Goal: Information Seeking & Learning: Learn about a topic

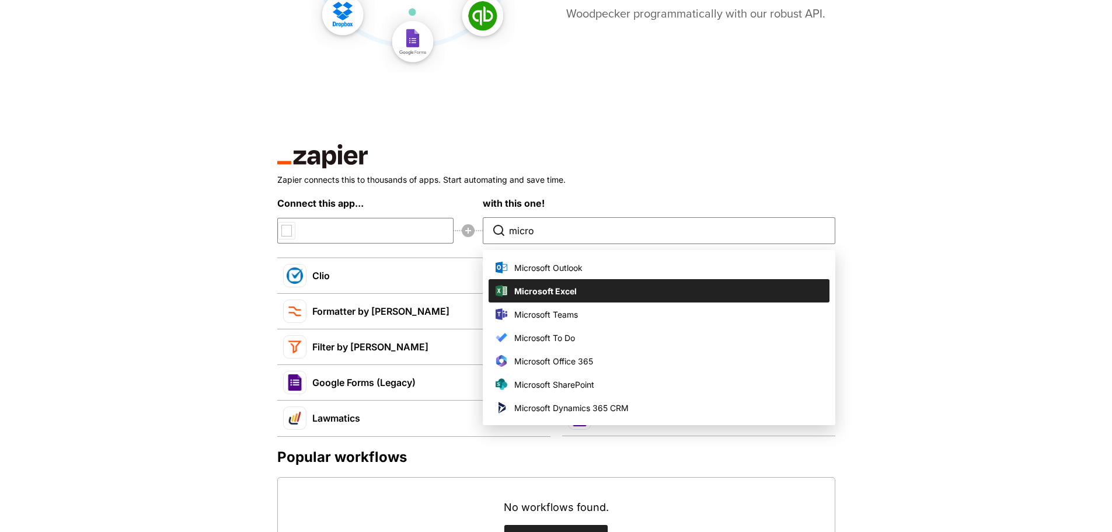
scroll to position [525, 0]
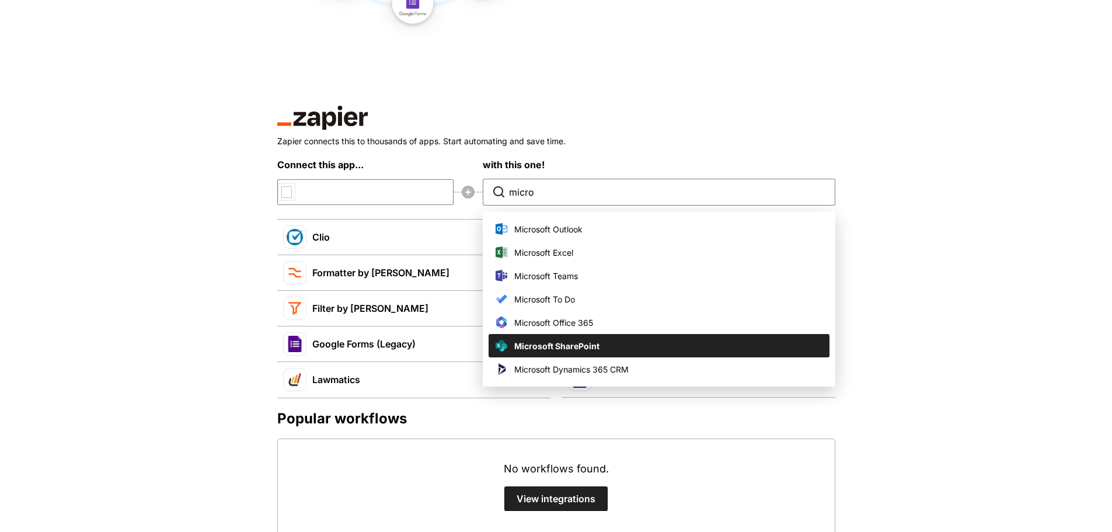
click at [151, 268] on div "Product Features Questionnaires Reusable Client Data Integrations Product FAQ" at bounding box center [556, 494] width 1112 height 2039
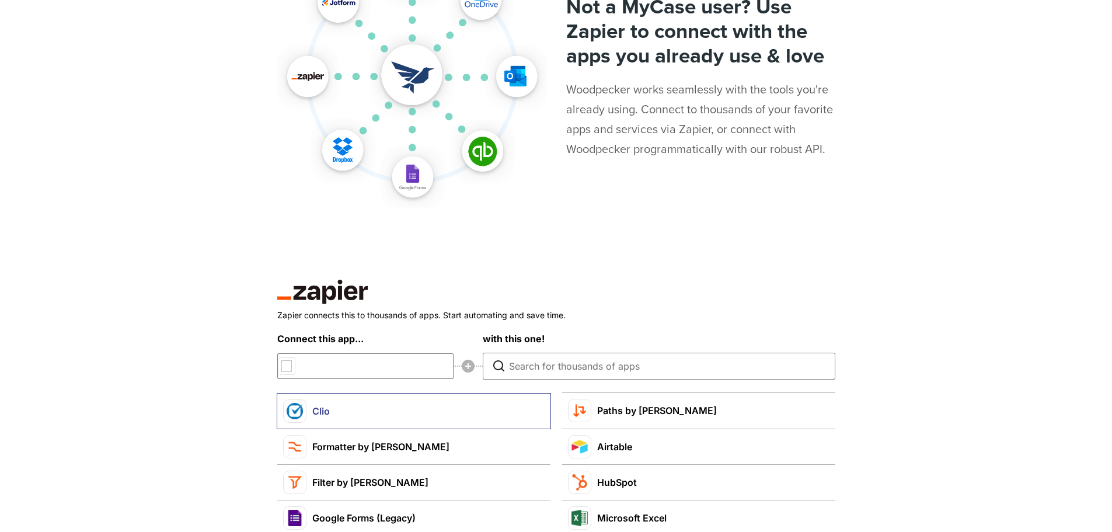
scroll to position [350, 0]
click at [291, 366] on div "Connect this app... with this one!" at bounding box center [556, 357] width 558 height 49
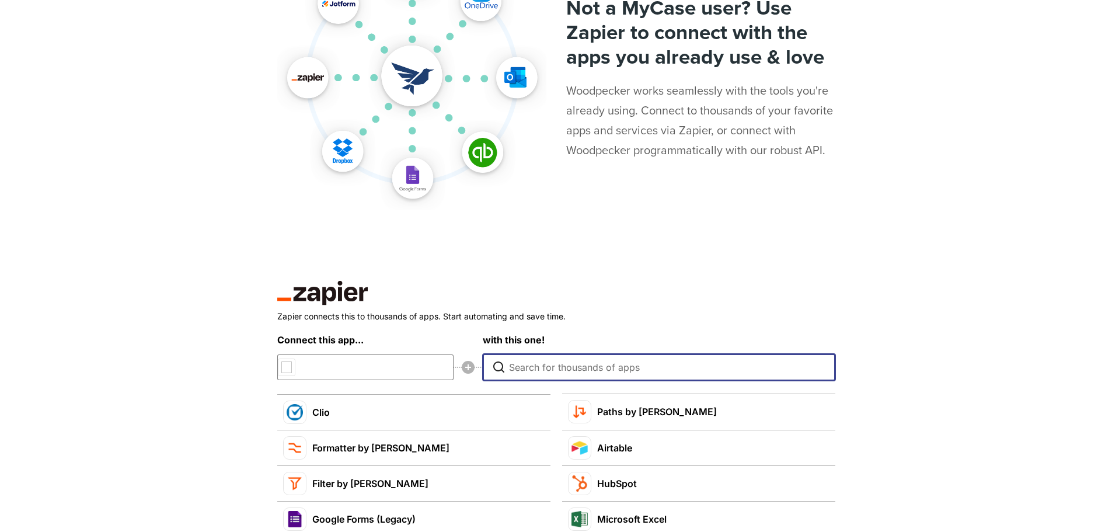
click at [549, 375] on input "Type to search for an app to connect" at bounding box center [662, 367] width 306 height 26
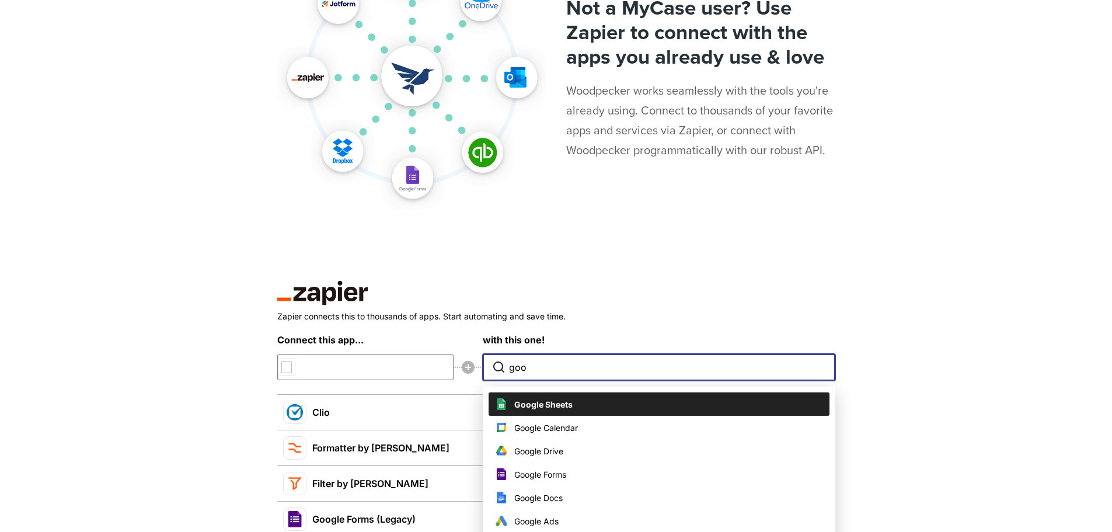
type input "goog"
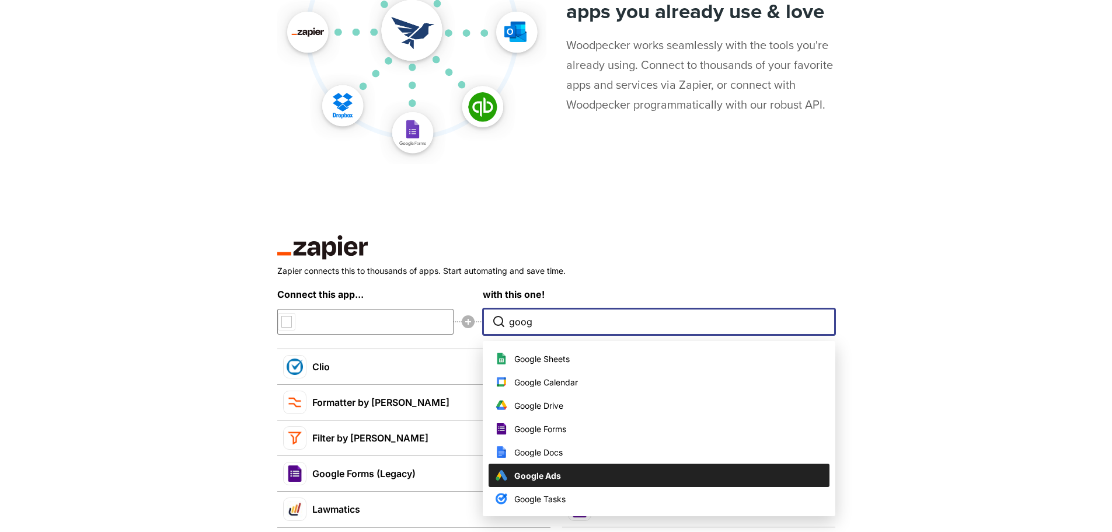
scroll to position [408, 0]
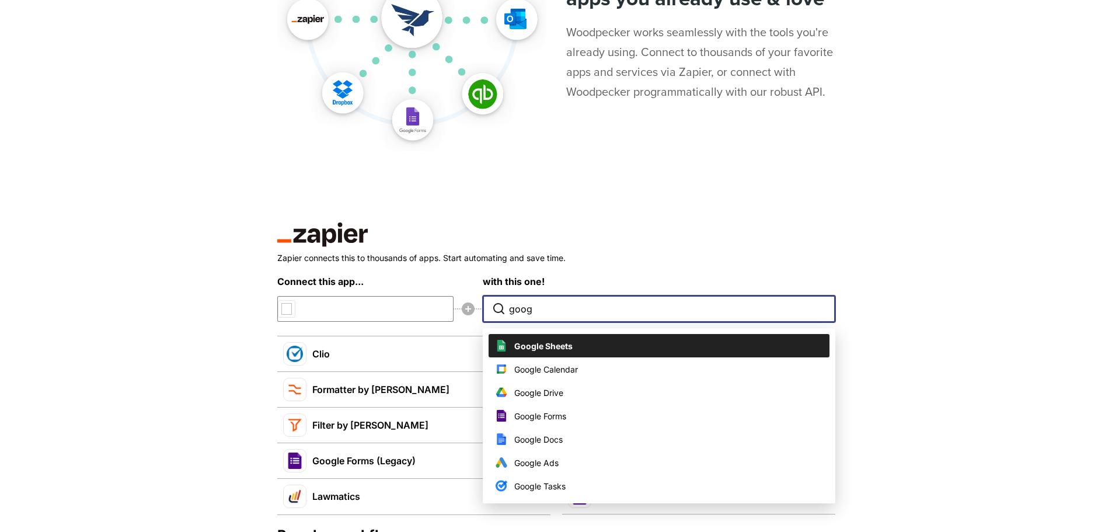
drag, startPoint x: 548, startPoint y: 308, endPoint x: 474, endPoint y: 309, distance: 73.5
click at [474, 309] on div "Connect this app... with this one! goog Google Sheets Google Calendar Google Dr…" at bounding box center [556, 298] width 558 height 49
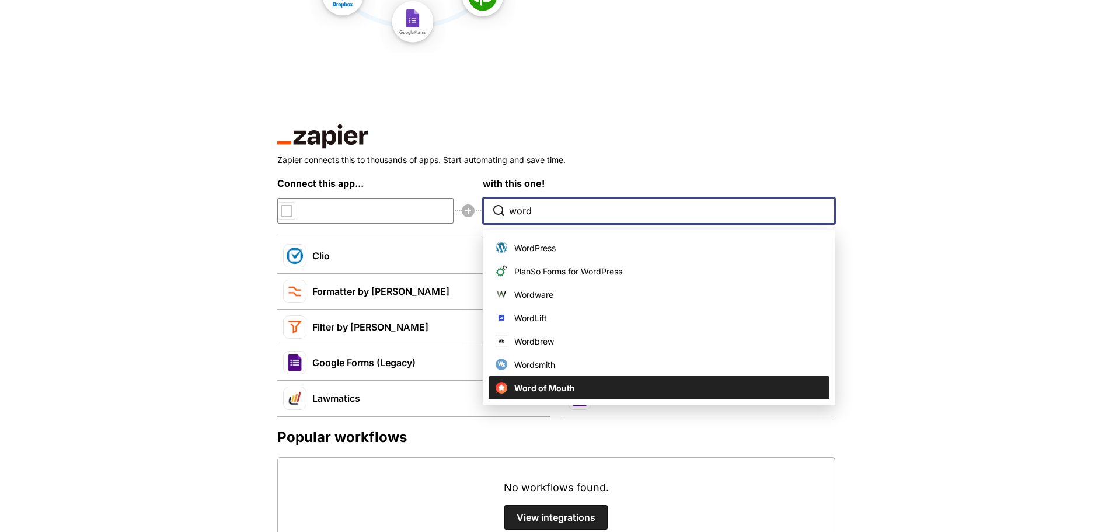
scroll to position [525, 0]
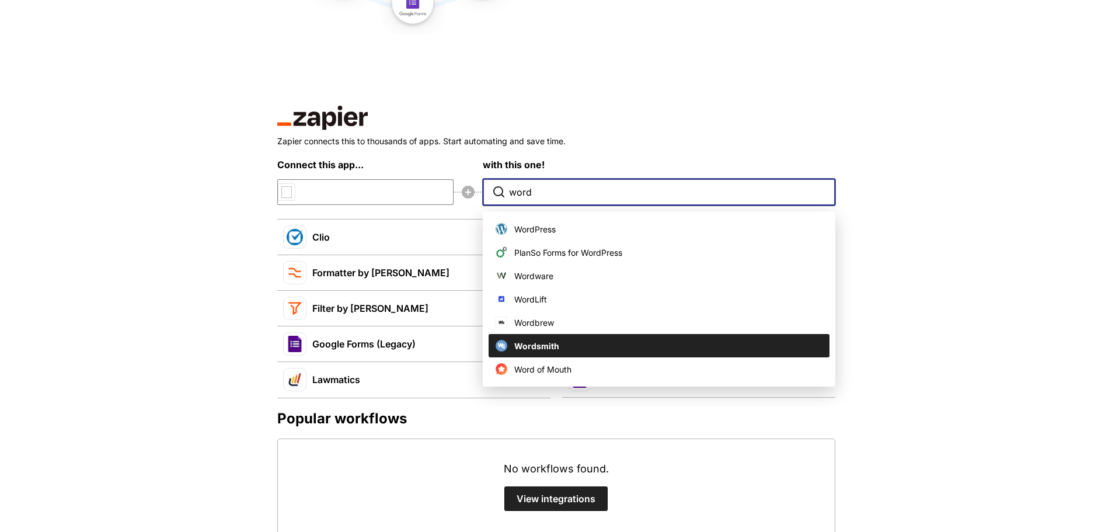
type input "word"
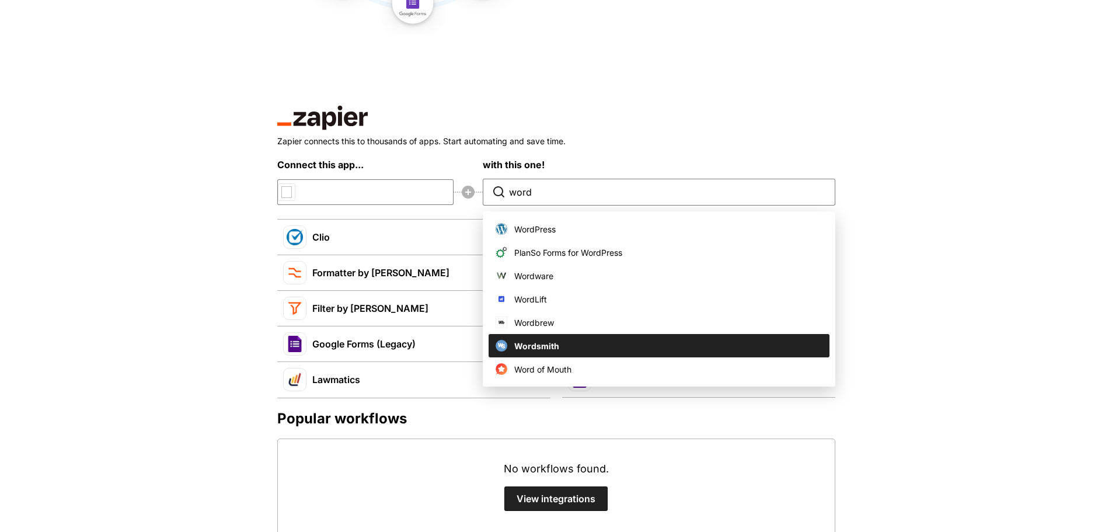
click at [1070, 288] on div "Product Features Questionnaires Reusable Client Data Integrations Product FAQ" at bounding box center [556, 494] width 1112 height 2039
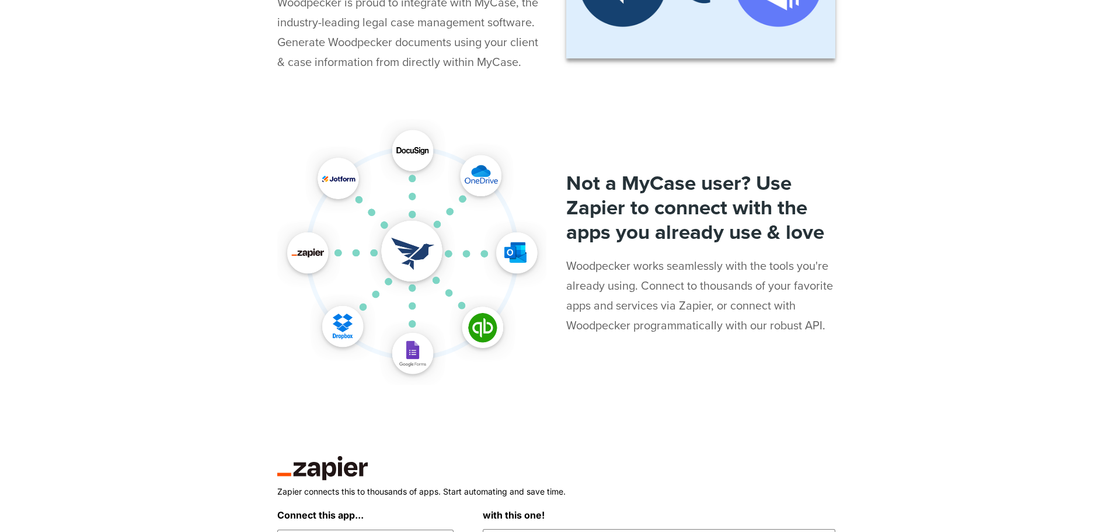
scroll to position [0, 0]
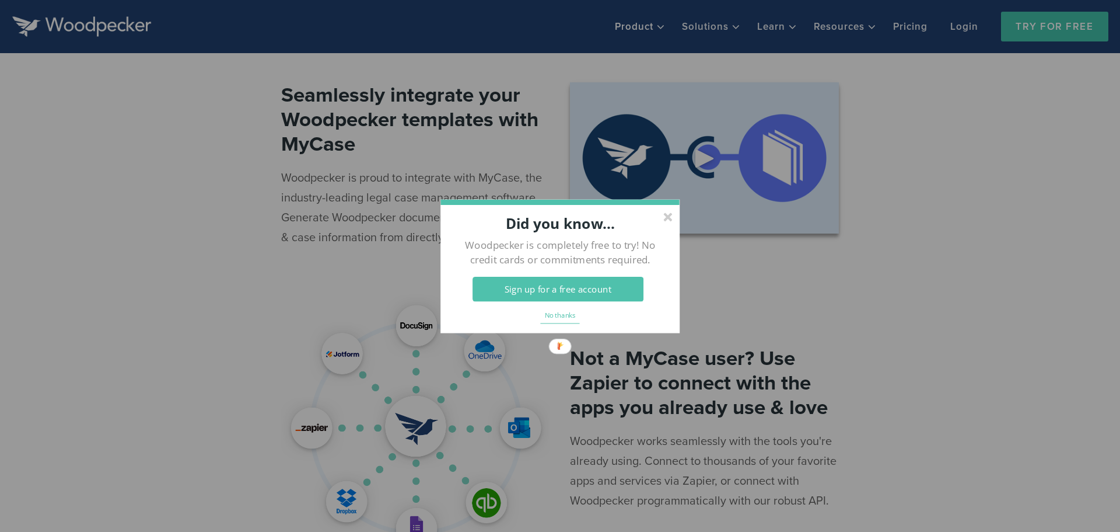
click at [668, 219] on div at bounding box center [667, 216] width 9 height 9
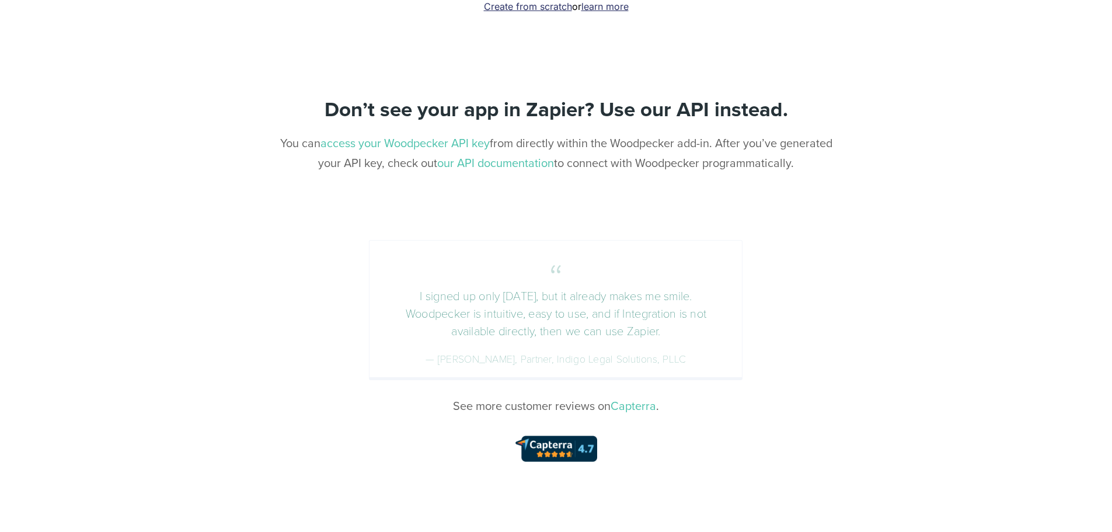
scroll to position [992, 0]
